Goal: Task Accomplishment & Management: Use online tool/utility

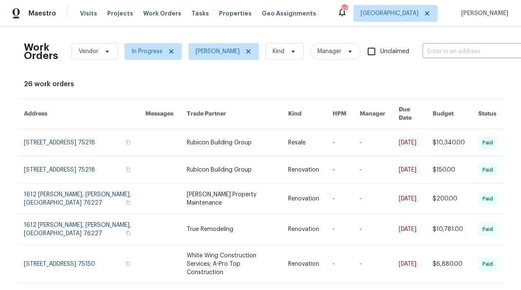
click at [153, 19] on div "Visits Projects Work Orders Tasks Properties Geo Assignments" at bounding box center [203, 13] width 246 height 17
click at [154, 18] on div "Visits Projects Work Orders Tasks Properties Geo Assignments" at bounding box center [203, 13] width 246 height 17
click at [154, 17] on span "Work Orders" at bounding box center [162, 13] width 38 height 8
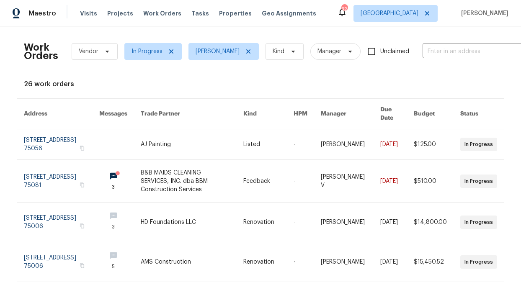
click at [219, 7] on div "Visits Projects Work Orders Tasks Properties Geo Assignments" at bounding box center [203, 13] width 246 height 17
click at [220, 10] on span "Properties" at bounding box center [235, 13] width 33 height 8
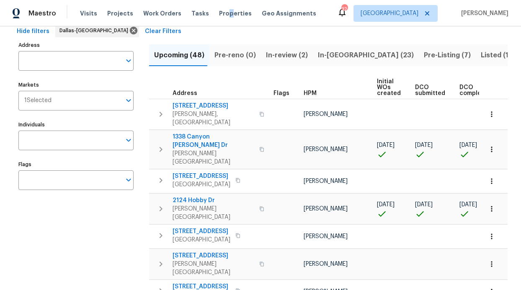
scroll to position [47, 0]
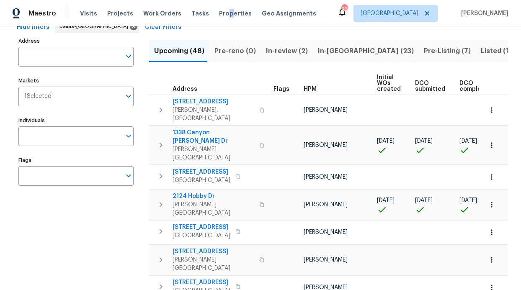
click at [325, 50] on span "In-reno (23)" at bounding box center [366, 51] width 96 height 12
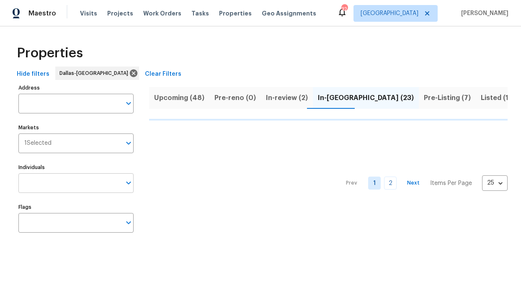
click at [64, 189] on input "Individuals" at bounding box center [69, 183] width 103 height 20
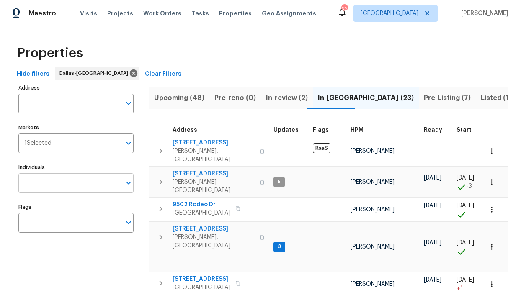
click at [75, 173] on div "Individuals Individuals" at bounding box center [75, 177] width 115 height 31
click at [73, 180] on input "Individuals" at bounding box center [69, 183] width 103 height 20
click at [75, 182] on input "Individuals" at bounding box center [69, 183] width 103 height 20
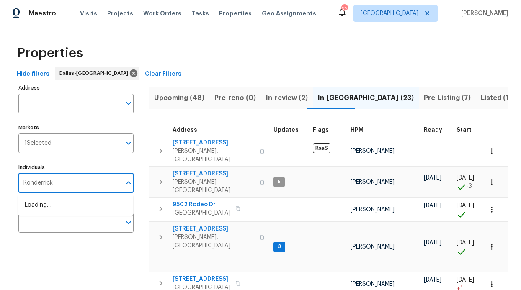
type input "Ronderrick"
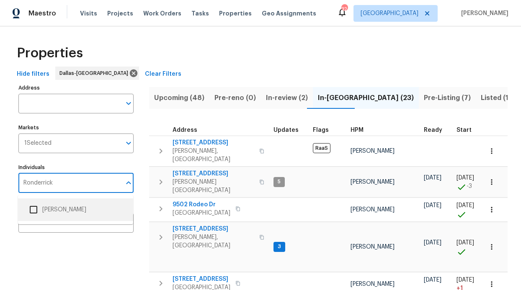
click at [84, 210] on li "[PERSON_NAME]" at bounding box center [76, 210] width 102 height 18
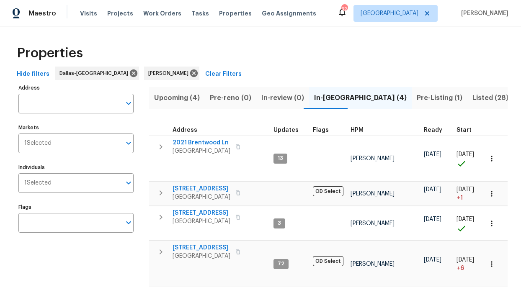
click at [417, 99] on span "Pre-Listing (1)" at bounding box center [440, 98] width 46 height 12
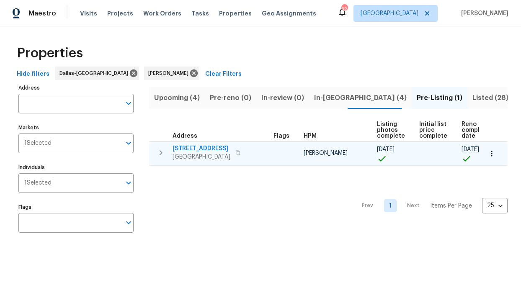
click at [203, 147] on span "2508 Royal Troon Dr" at bounding box center [201, 148] width 58 height 8
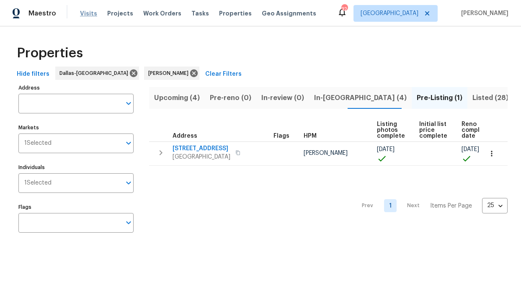
click at [93, 9] on span "Visits" at bounding box center [88, 13] width 17 height 8
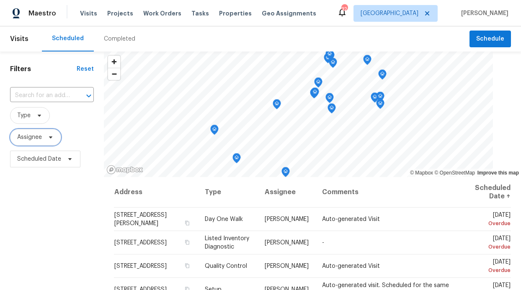
click at [35, 136] on span "Assignee" at bounding box center [29, 137] width 25 height 8
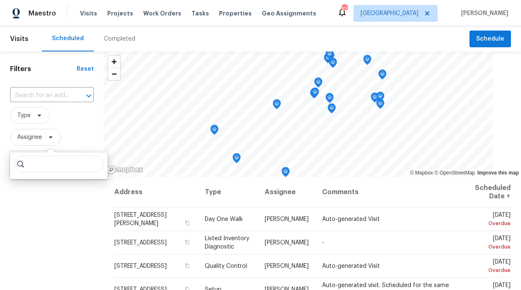
click at [32, 165] on input "search" at bounding box center [58, 164] width 89 height 17
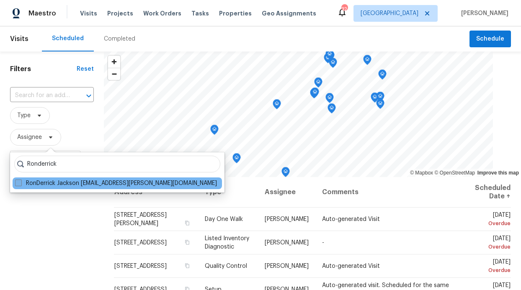
type input "Ronderrick"
click at [63, 184] on label "RonDerrick Jackson [EMAIL_ADDRESS][PERSON_NAME][DOMAIN_NAME]" at bounding box center [116, 183] width 202 height 8
click at [21, 184] on input "RonDerrick Jackson [EMAIL_ADDRESS][PERSON_NAME][DOMAIN_NAME]" at bounding box center [17, 181] width 5 height 5
checkbox input "true"
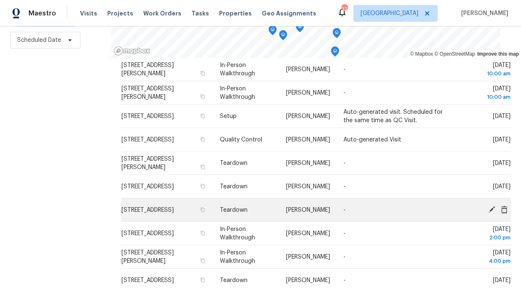
scroll to position [31, 0]
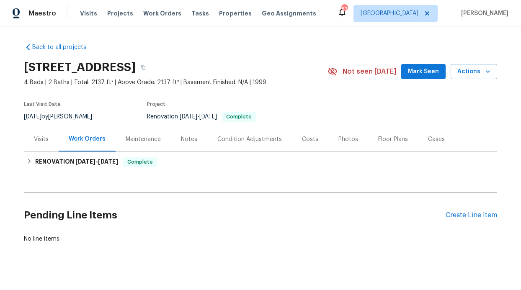
click at [192, 138] on div "Notes" at bounding box center [189, 139] width 36 height 25
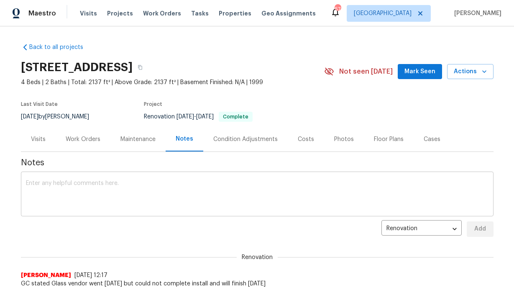
click at [196, 194] on textarea at bounding box center [257, 194] width 463 height 29
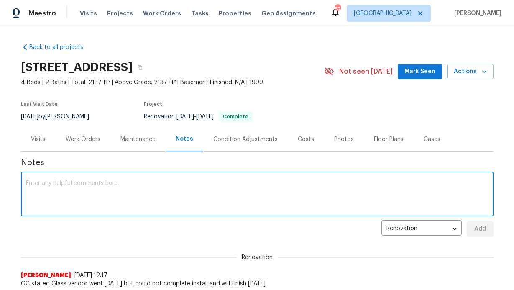
paste textarea "Debris- All interior/exterior debris, and personal items have been removed. (Do…"
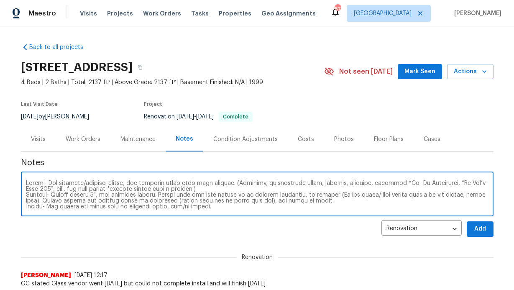
type textarea "Debris- All interior/exterior debris, and personal items have been removed. (Do…"
click at [469, 227] on button "Add" at bounding box center [480, 228] width 27 height 15
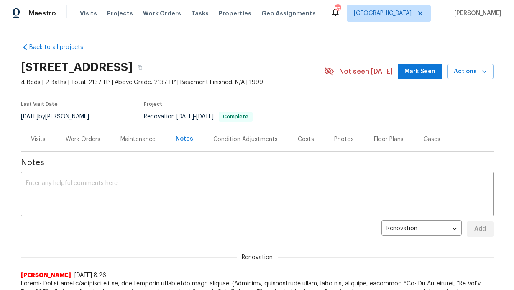
click at [423, 77] on button "Mark Seen" at bounding box center [420, 71] width 44 height 15
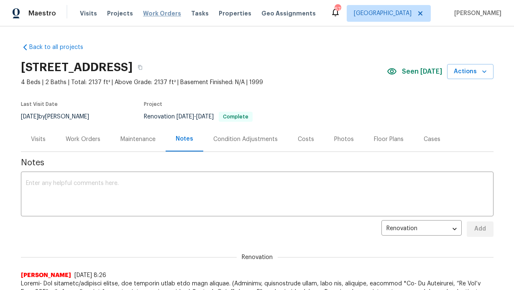
click at [160, 15] on span "Work Orders" at bounding box center [162, 13] width 38 height 8
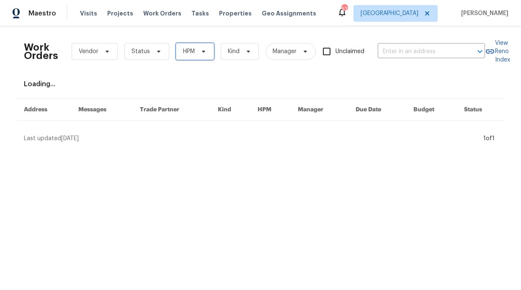
click at [201, 51] on icon at bounding box center [203, 51] width 7 height 7
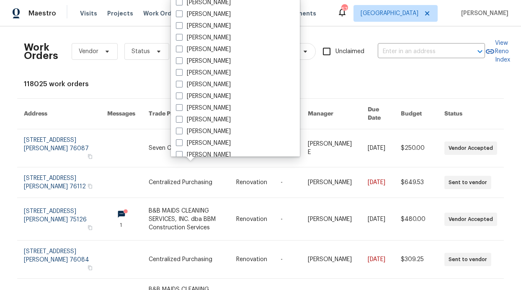
scroll to position [467, 0]
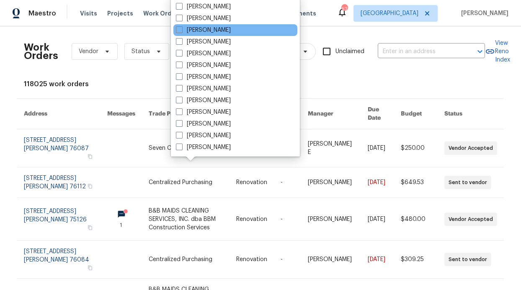
click at [220, 34] on div "[PERSON_NAME]" at bounding box center [235, 30] width 124 height 12
click at [183, 29] on label "[PERSON_NAME]" at bounding box center [203, 30] width 55 height 8
click at [181, 29] on input "[PERSON_NAME]" at bounding box center [178, 28] width 5 height 5
checkbox input "true"
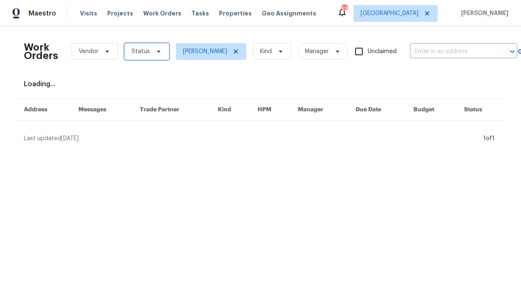
click at [153, 48] on span at bounding box center [157, 51] width 9 height 7
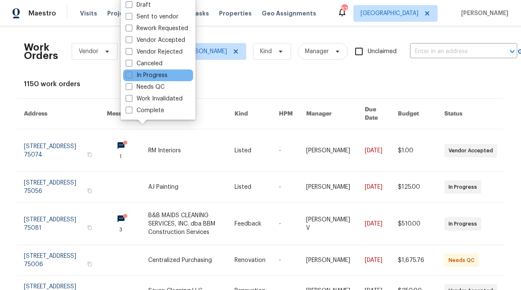
click at [152, 80] on div "In Progress" at bounding box center [158, 75] width 70 height 12
click at [152, 77] on label "In Progress" at bounding box center [147, 75] width 42 height 8
click at [131, 77] on input "In Progress" at bounding box center [128, 73] width 5 height 5
checkbox input "true"
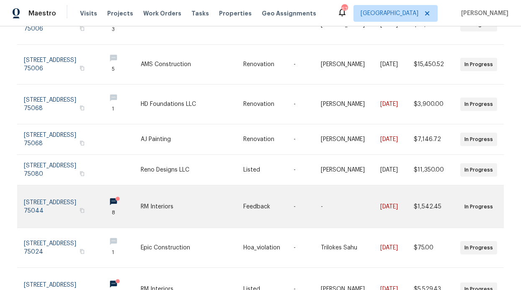
scroll to position [250, 0]
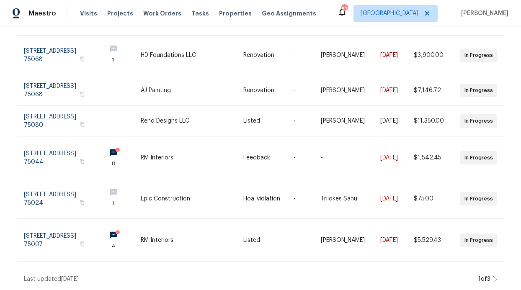
click at [494, 276] on icon at bounding box center [495, 279] width 4 height 7
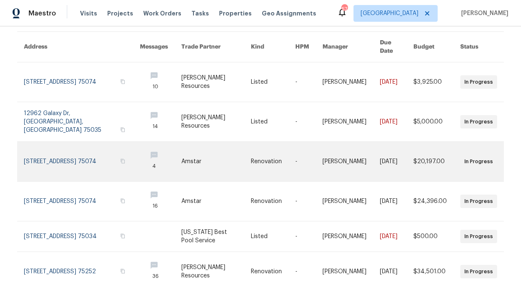
scroll to position [0, 0]
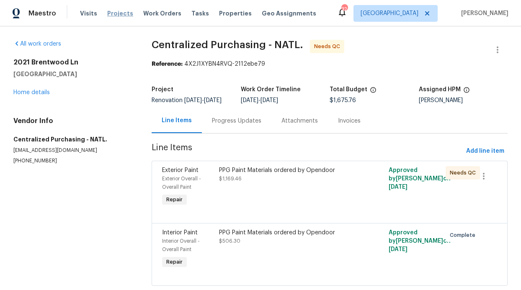
click at [123, 14] on span "Projects" at bounding box center [120, 13] width 26 height 8
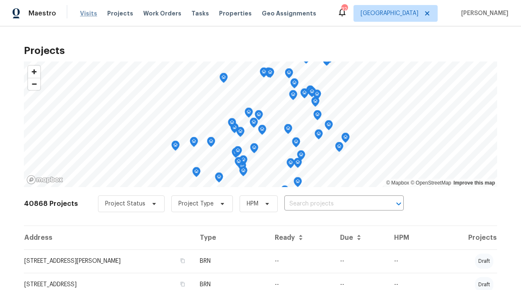
click at [92, 16] on span "Visits" at bounding box center [88, 13] width 17 height 8
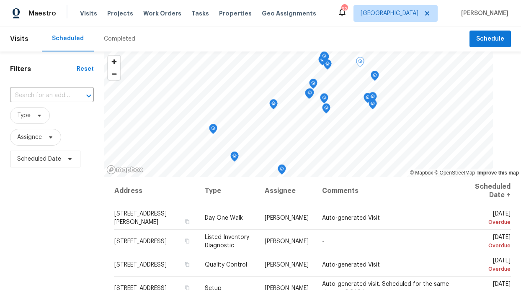
scroll to position [2, 0]
click at [16, 146] on span "Assignee" at bounding box center [52, 137] width 84 height 22
click at [26, 142] on span "Assignee" at bounding box center [35, 137] width 51 height 17
click at [32, 170] on input "search" at bounding box center [58, 164] width 89 height 17
click at [33, 167] on input "search" at bounding box center [58, 164] width 89 height 17
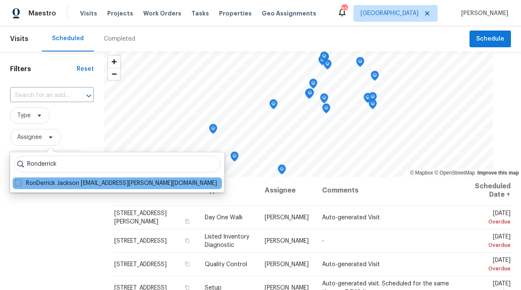
type input "Ronderrick"
click at [57, 185] on label "RonDerrick Jackson [EMAIL_ADDRESS][PERSON_NAME][DOMAIN_NAME]" at bounding box center [116, 183] width 202 height 8
click at [21, 185] on input "RonDerrick Jackson [EMAIL_ADDRESS][PERSON_NAME][DOMAIN_NAME]" at bounding box center [17, 181] width 5 height 5
checkbox input "true"
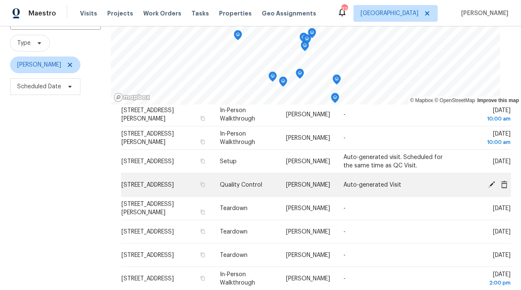
scroll to position [44, 0]
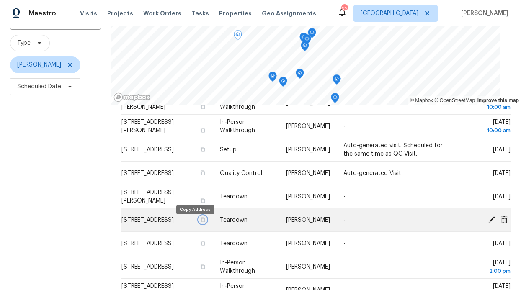
click at [200, 222] on icon "button" at bounding box center [202, 219] width 5 height 5
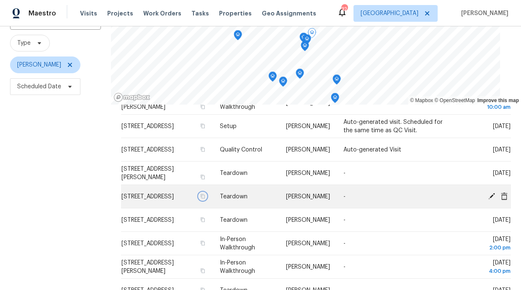
scroll to position [67, 0]
